Goal: Find specific page/section: Find specific page/section

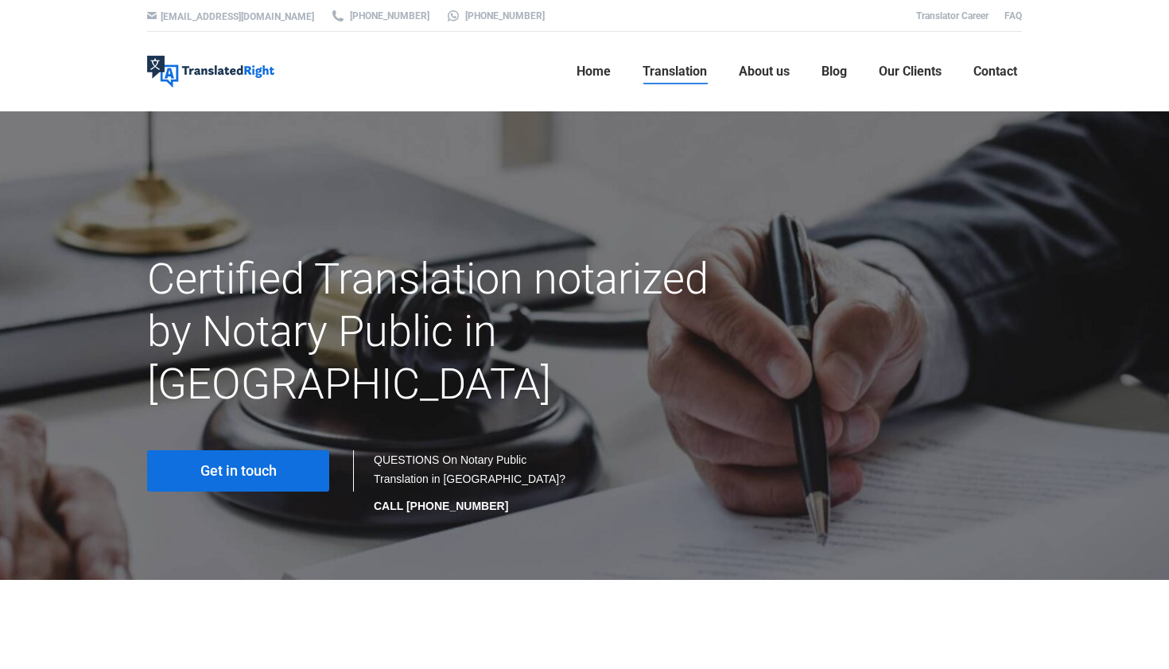
click at [254, 463] on span "Get in touch" at bounding box center [238, 471] width 76 height 16
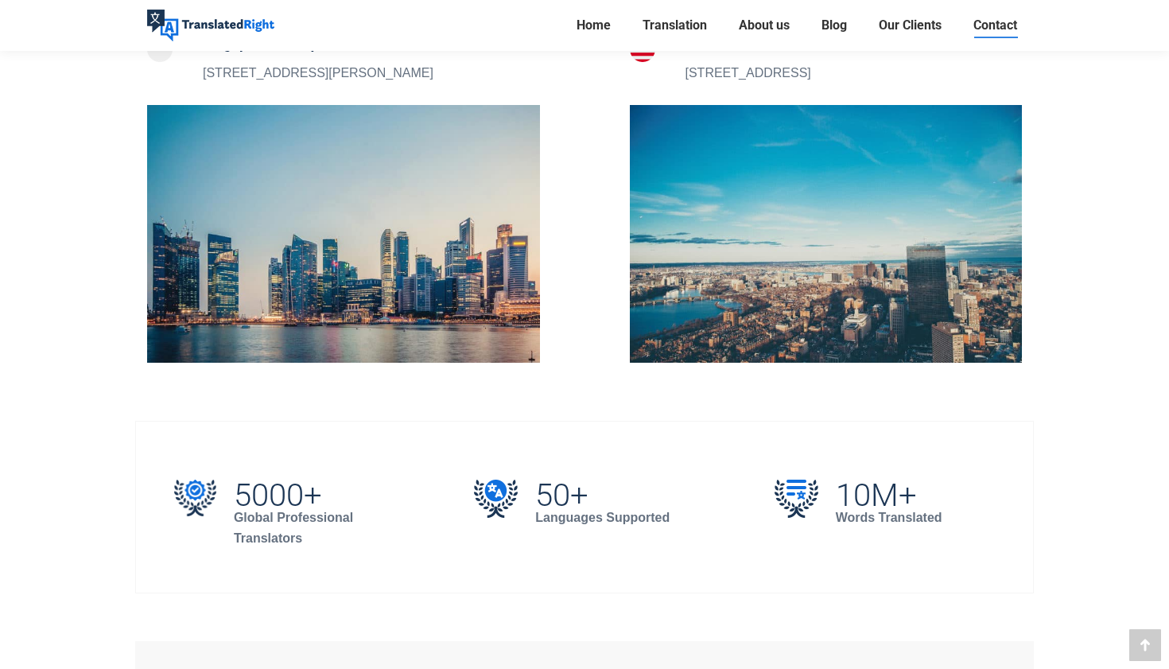
scroll to position [556, 0]
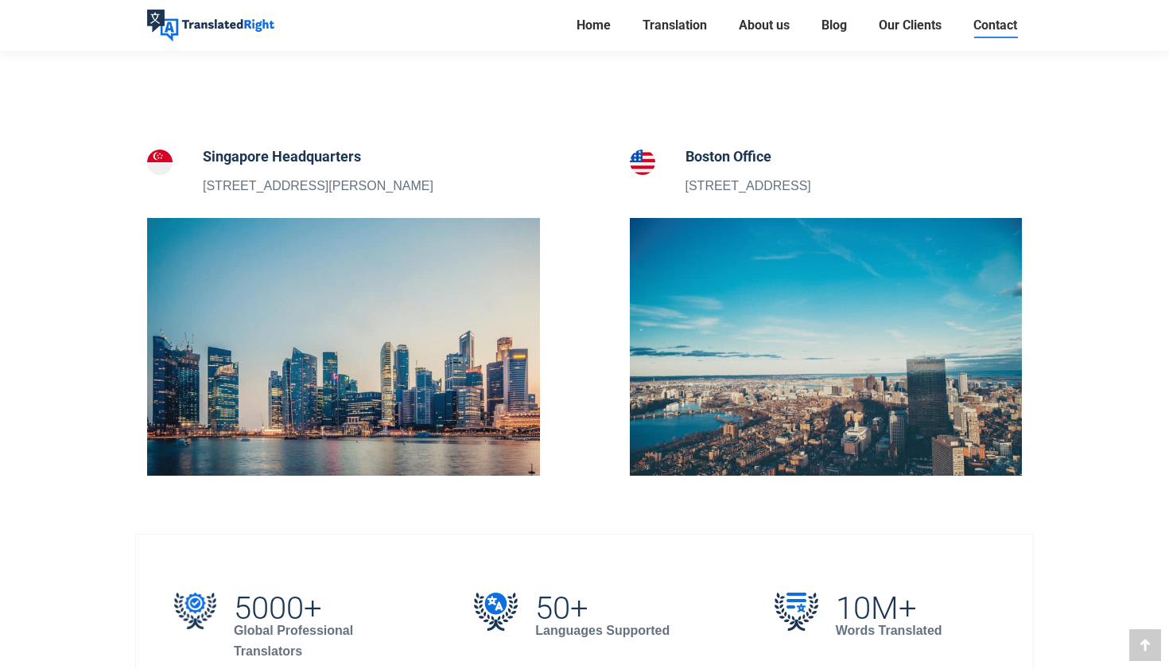
click at [301, 162] on h5 "Singapore Headquarters" at bounding box center [318, 157] width 231 height 22
click at [303, 330] on img at bounding box center [343, 347] width 393 height 258
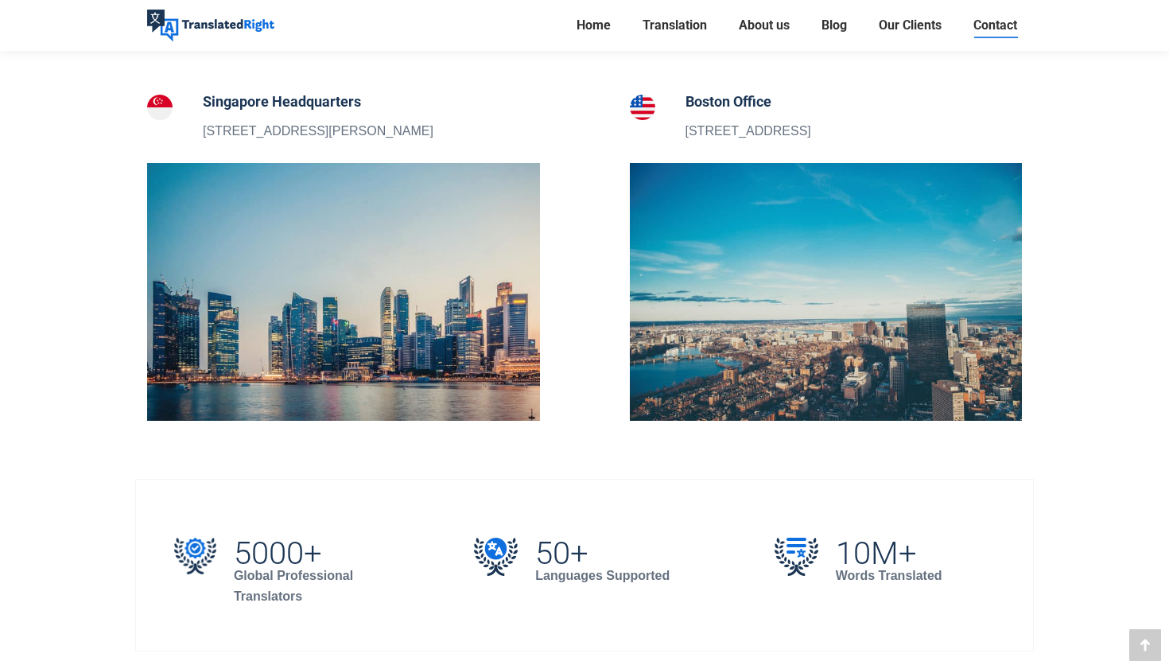
scroll to position [612, 0]
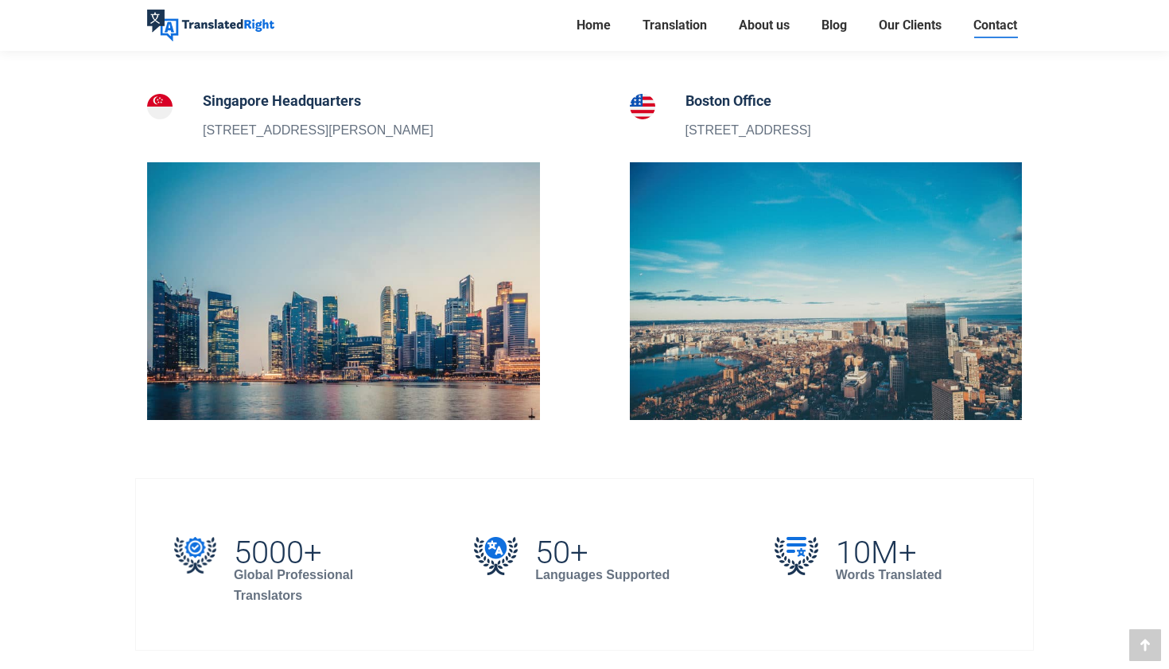
click at [281, 364] on img at bounding box center [343, 291] width 393 height 258
click at [156, 111] on img at bounding box center [159, 106] width 25 height 25
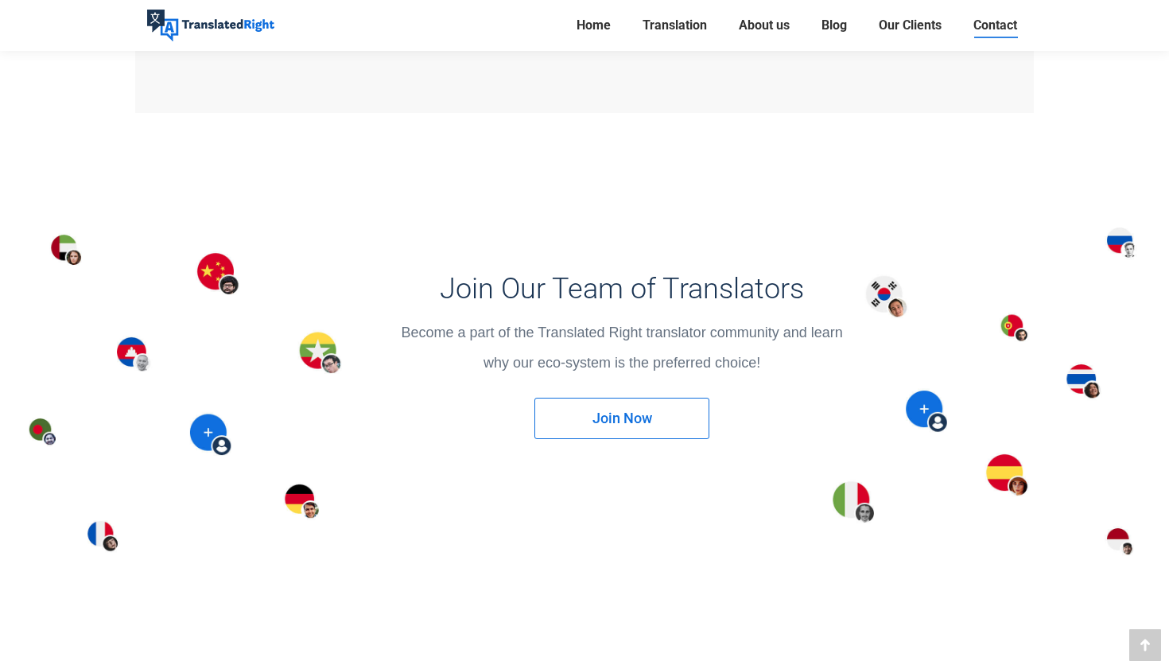
scroll to position [2436, 0]
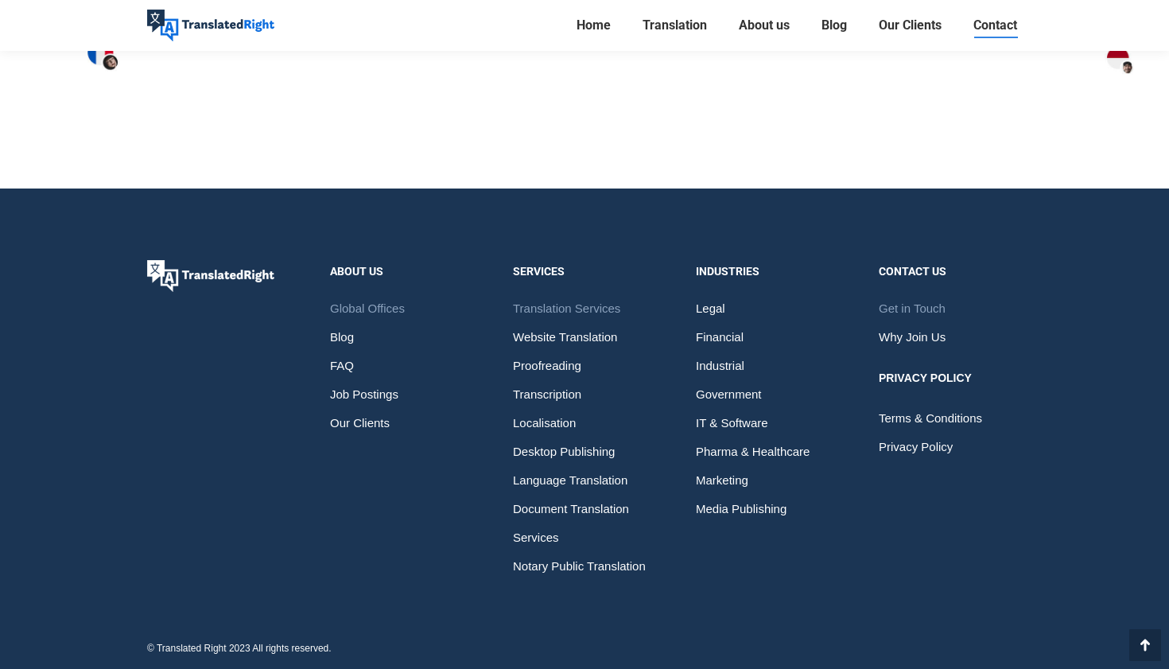
click at [566, 306] on span "Translation Services" at bounding box center [566, 308] width 107 height 29
